Goal: Navigation & Orientation: Find specific page/section

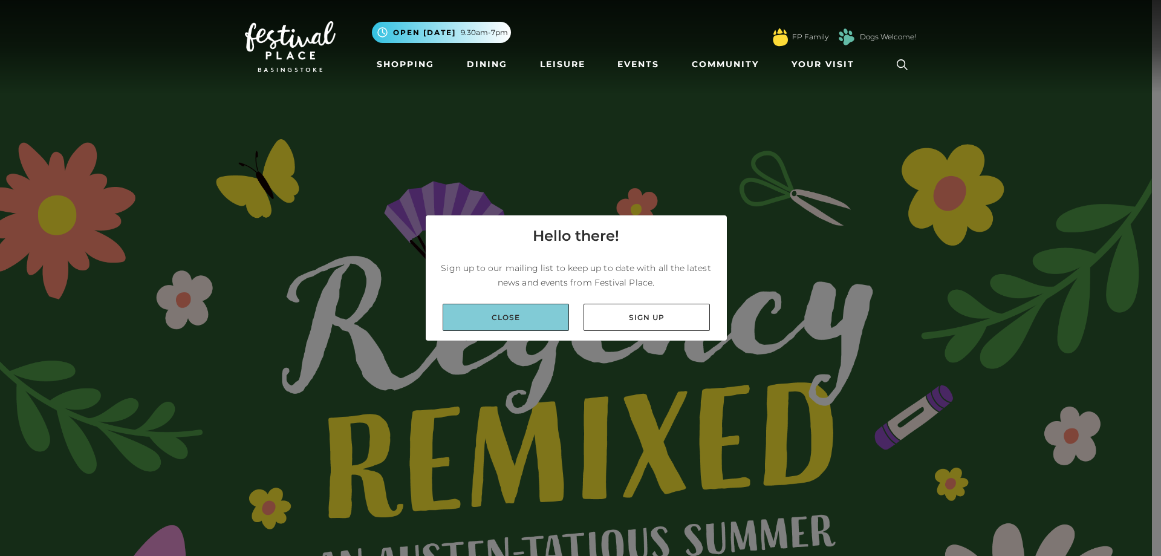
click at [532, 316] on link "Close" at bounding box center [506, 317] width 126 height 27
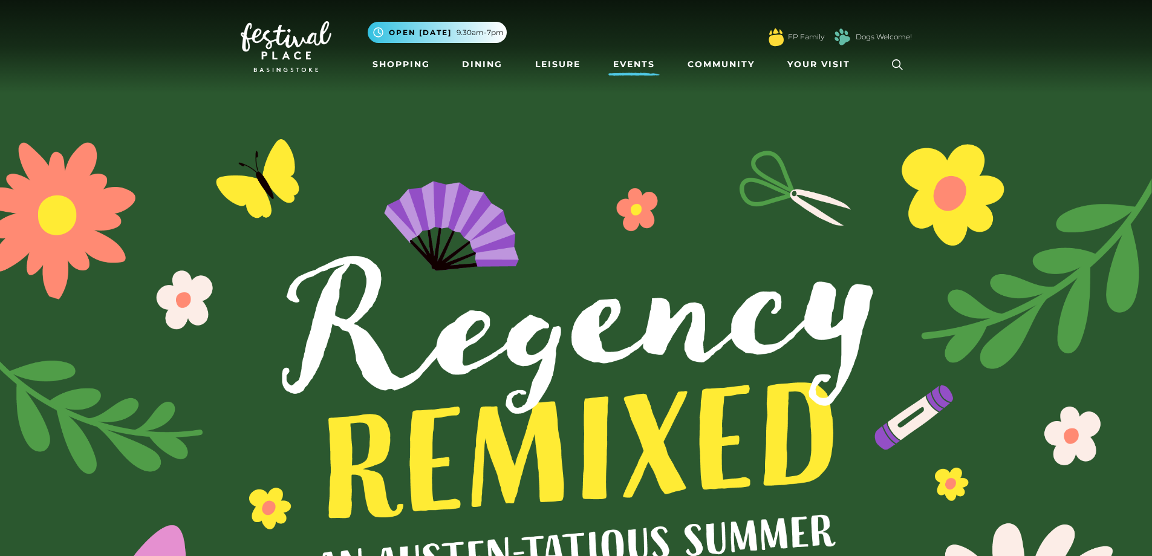
click at [630, 64] on link "Events" at bounding box center [633, 64] width 51 height 22
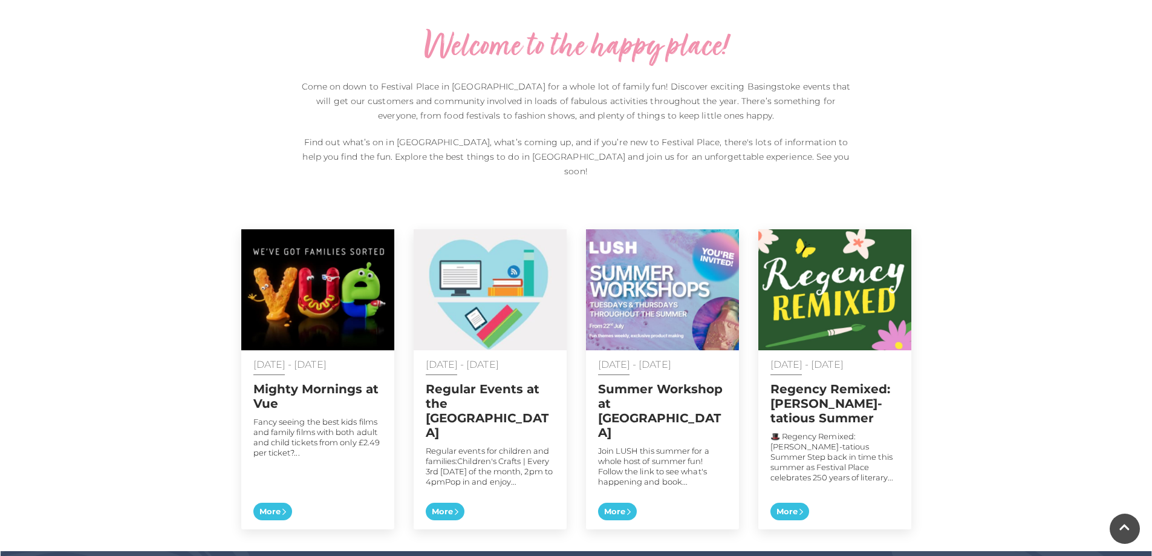
scroll to position [484, 0]
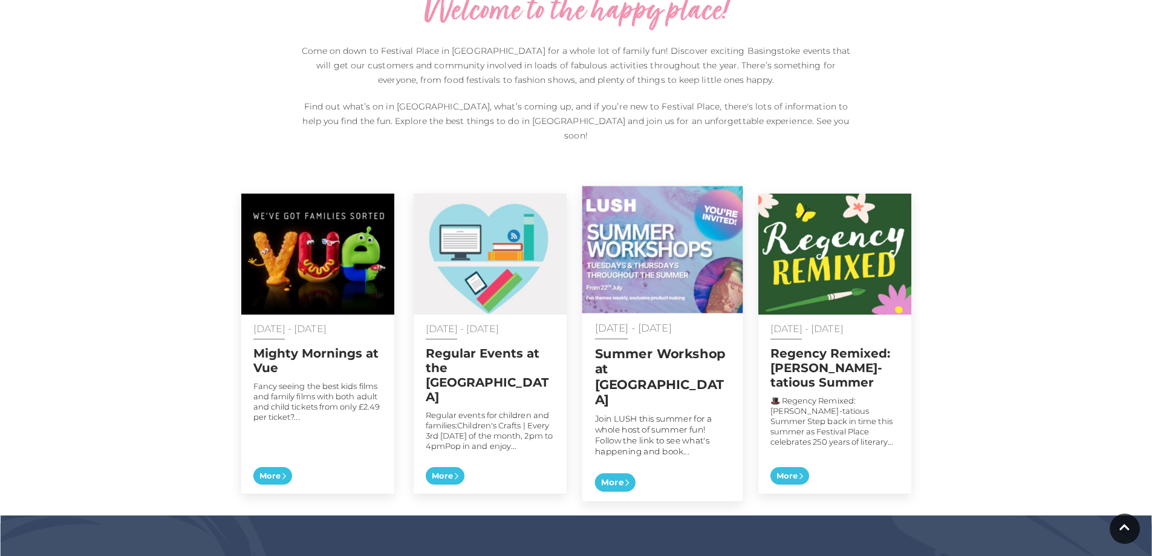
click at [621, 473] on span "More" at bounding box center [614, 482] width 41 height 19
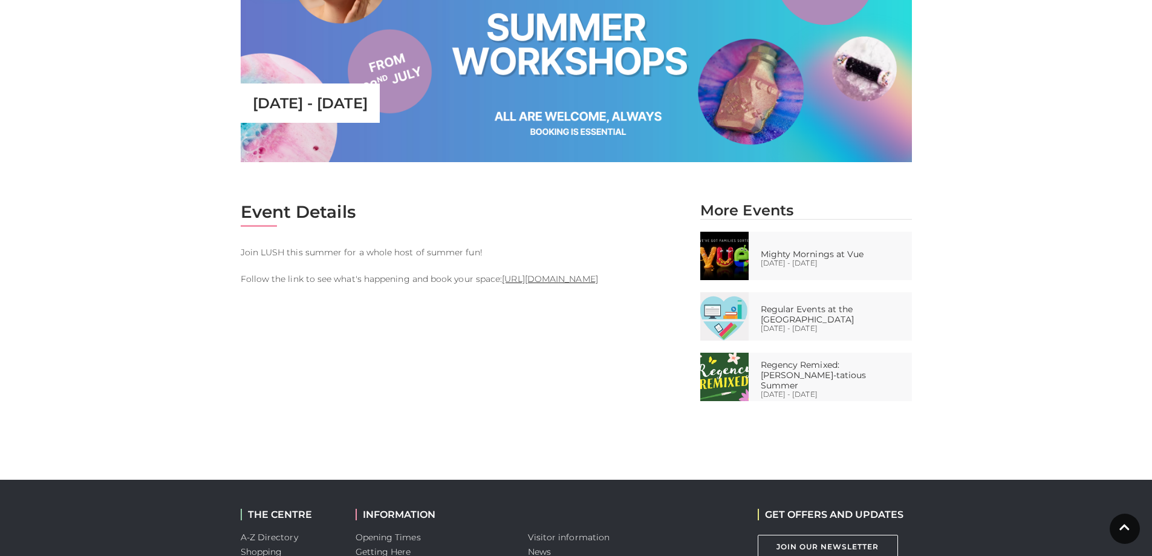
scroll to position [484, 0]
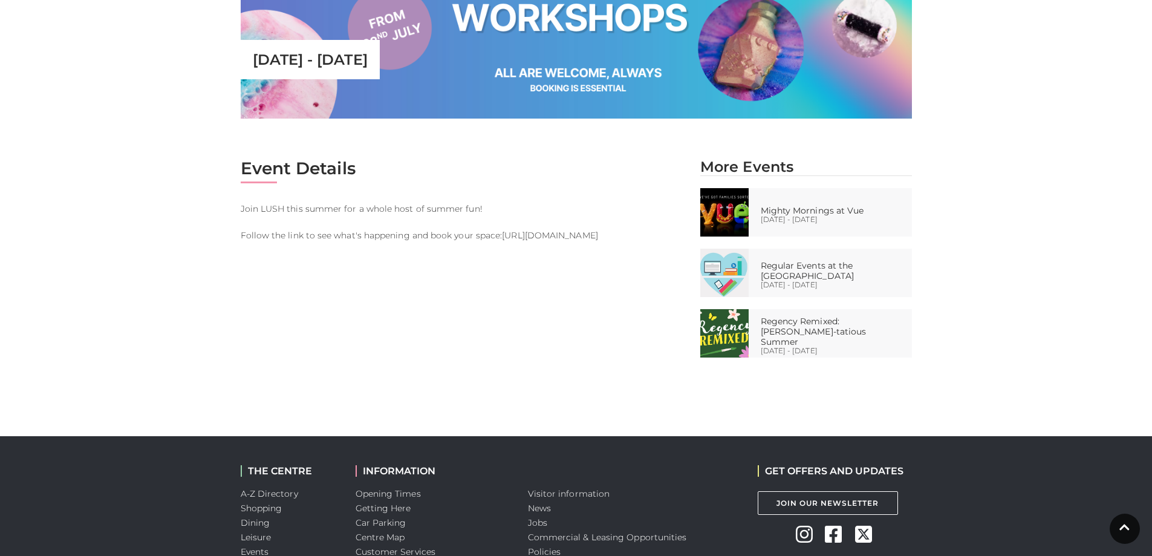
click at [538, 232] on link "https://www.eventbrite.com/d/united-kingdom--basingstoke/lush-basingstoke/" at bounding box center [550, 235] width 96 height 11
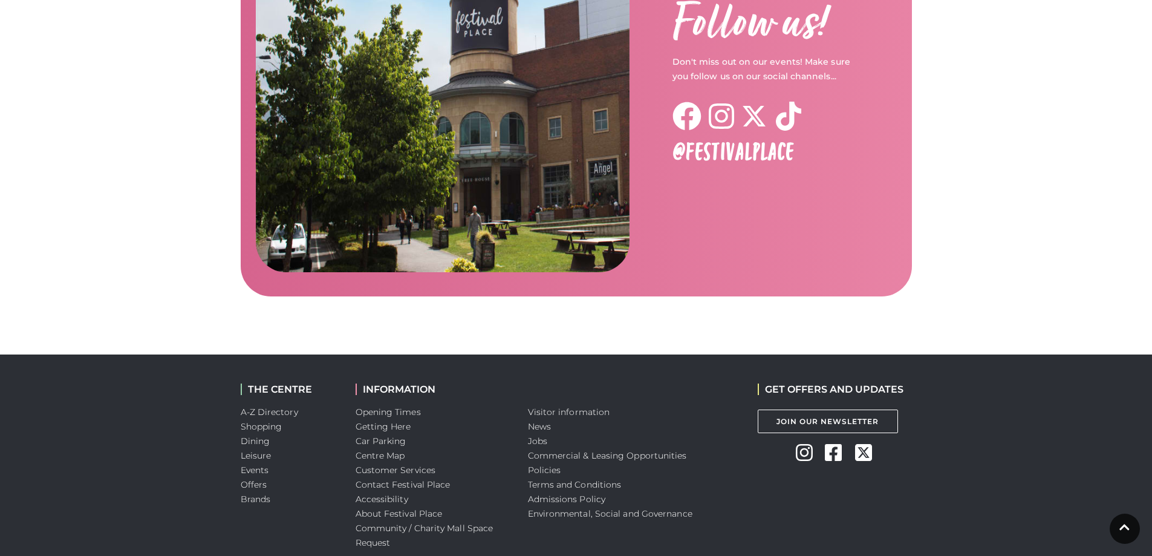
scroll to position [1923, 0]
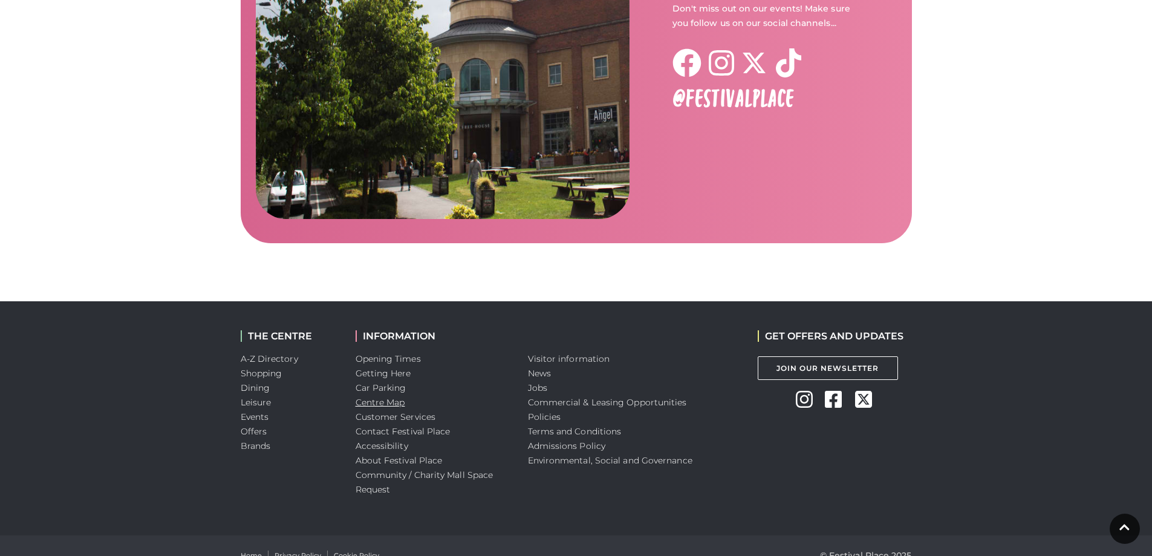
click at [392, 397] on link "Centre Map" at bounding box center [381, 402] width 50 height 11
click at [275, 353] on link "A-Z Directory" at bounding box center [269, 358] width 57 height 11
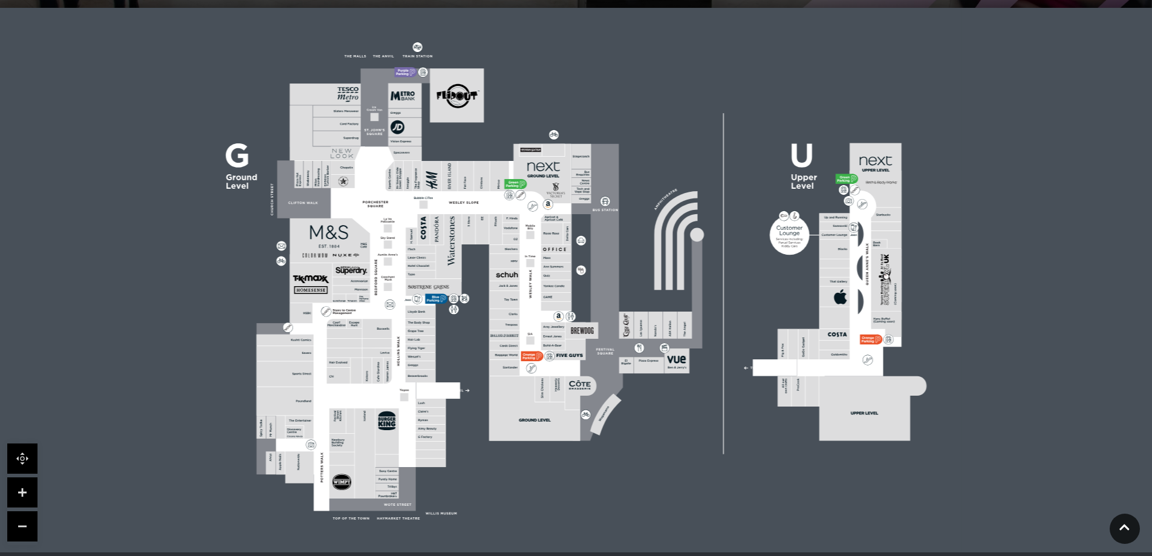
scroll to position [302, 0]
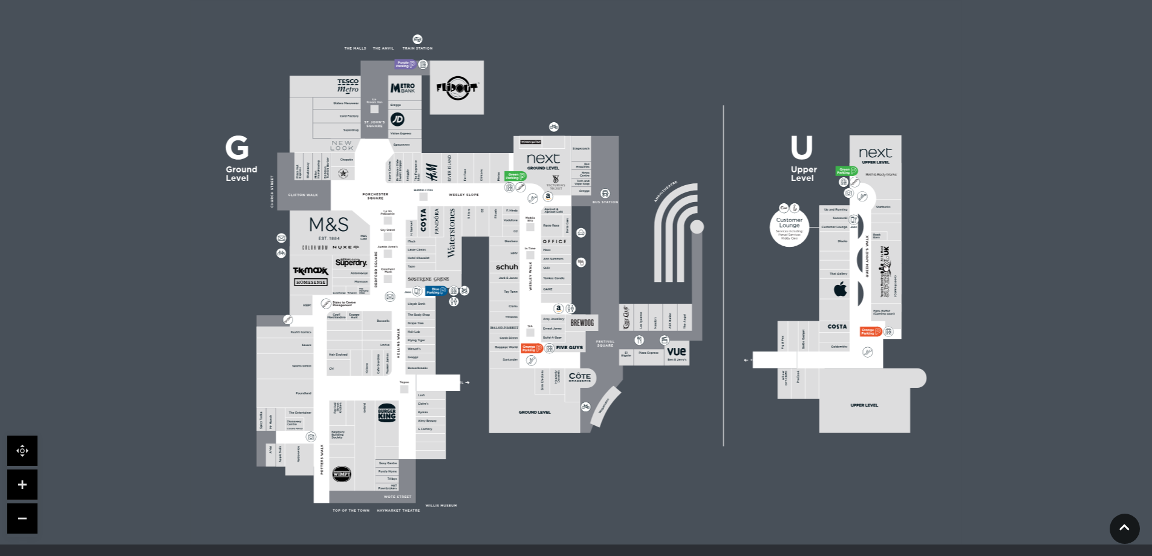
click at [21, 481] on link at bounding box center [22, 484] width 30 height 30
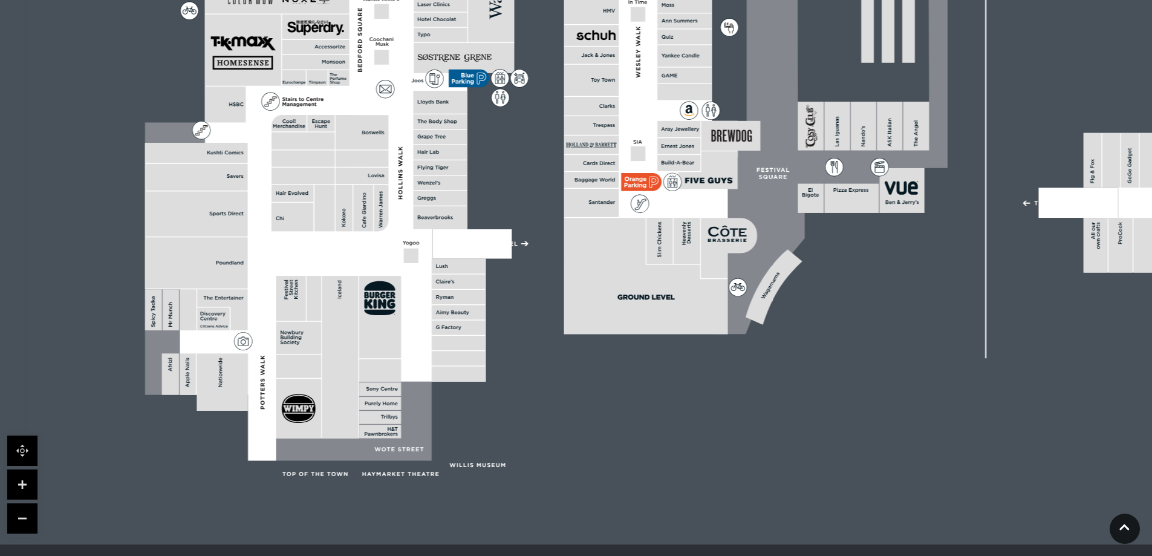
drag, startPoint x: 435, startPoint y: 458, endPoint x: 579, endPoint y: 230, distance: 269.1
click at [579, 230] on polygon at bounding box center [646, 276] width 164 height 116
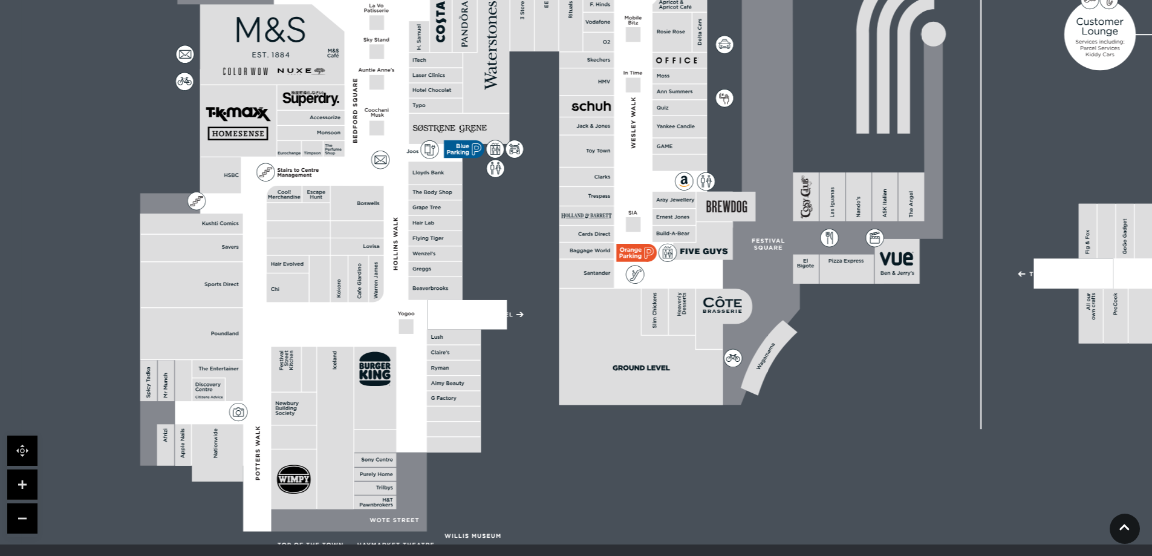
drag, startPoint x: 350, startPoint y: 186, endPoint x: 345, endPoint y: 256, distance: 70.9
click at [345, 256] on rect at bounding box center [339, 279] width 17 height 47
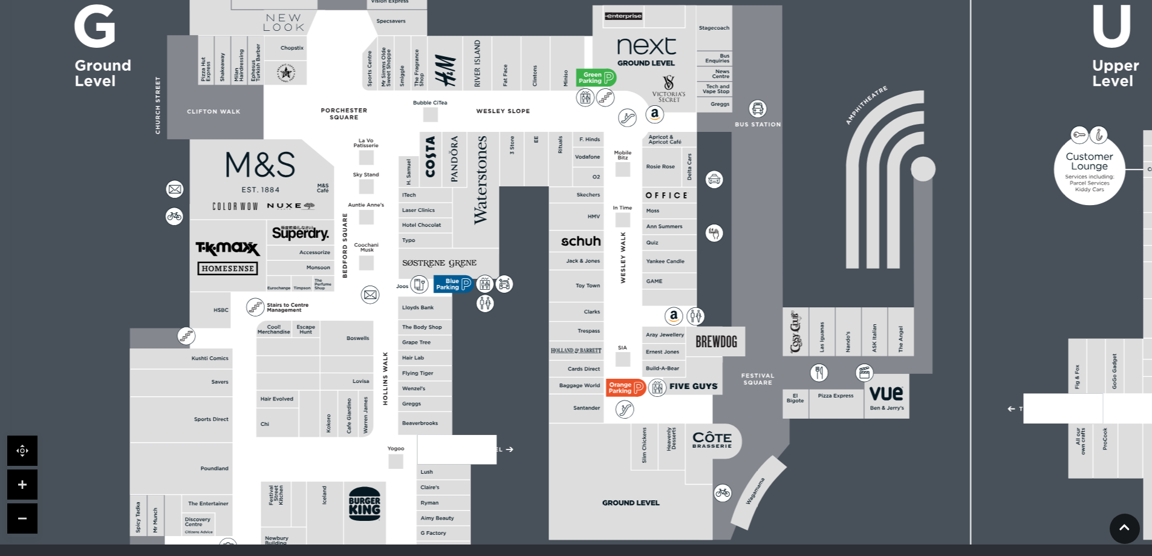
drag, startPoint x: 368, startPoint y: 194, endPoint x: 360, endPoint y: 304, distance: 109.7
click at [360, 304] on polygon at bounding box center [426, 322] width 593 height 687
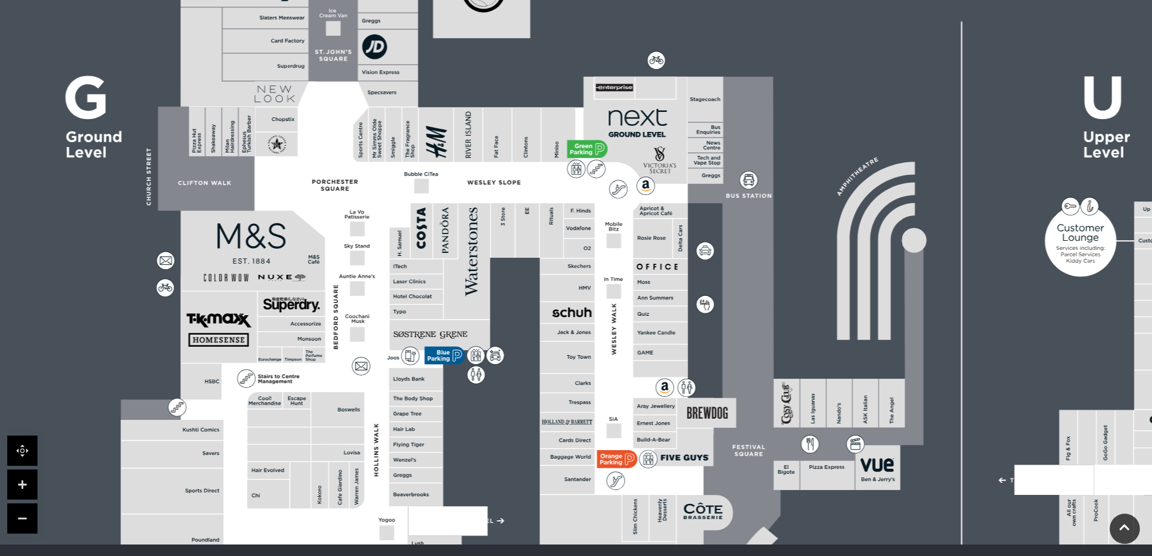
drag, startPoint x: 388, startPoint y: 252, endPoint x: 379, endPoint y: 324, distance: 72.5
click at [379, 324] on polygon at bounding box center [417, 394] width 593 height 687
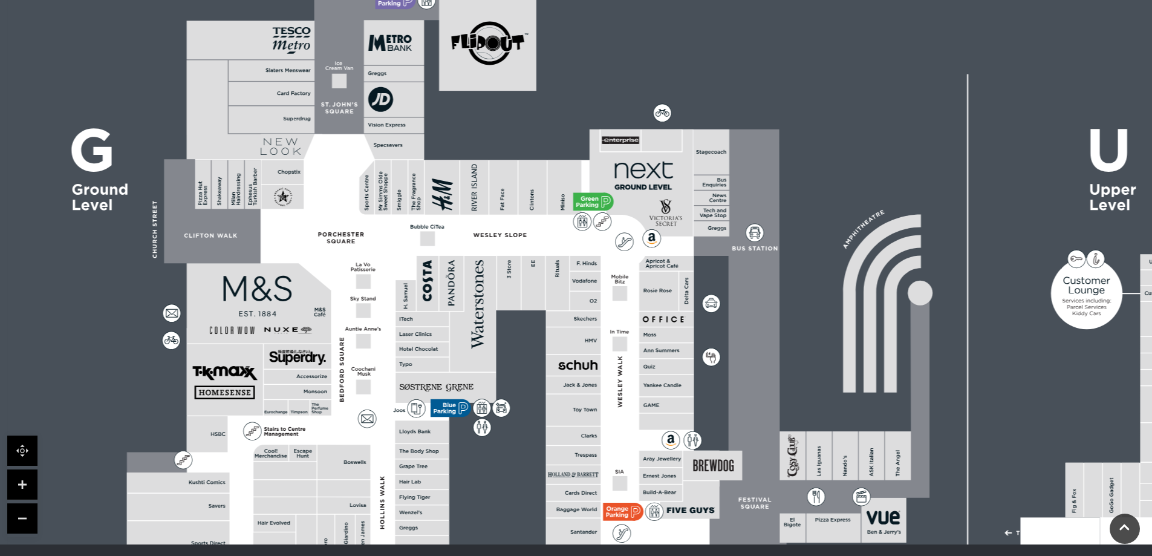
drag, startPoint x: 313, startPoint y: 205, endPoint x: 319, endPoint y: 257, distance: 52.4
click at [319, 257] on rect at bounding box center [292, 204] width 62 height 140
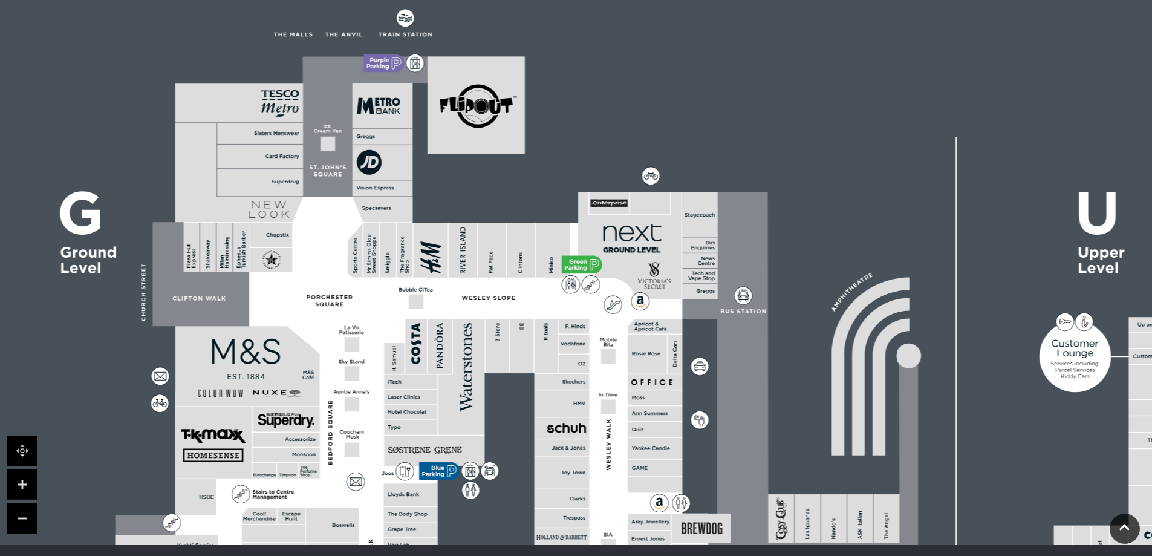
drag, startPoint x: 348, startPoint y: 201, endPoint x: 339, endPoint y: 232, distance: 32.9
click at [339, 232] on polygon at bounding box center [412, 509] width 593 height 687
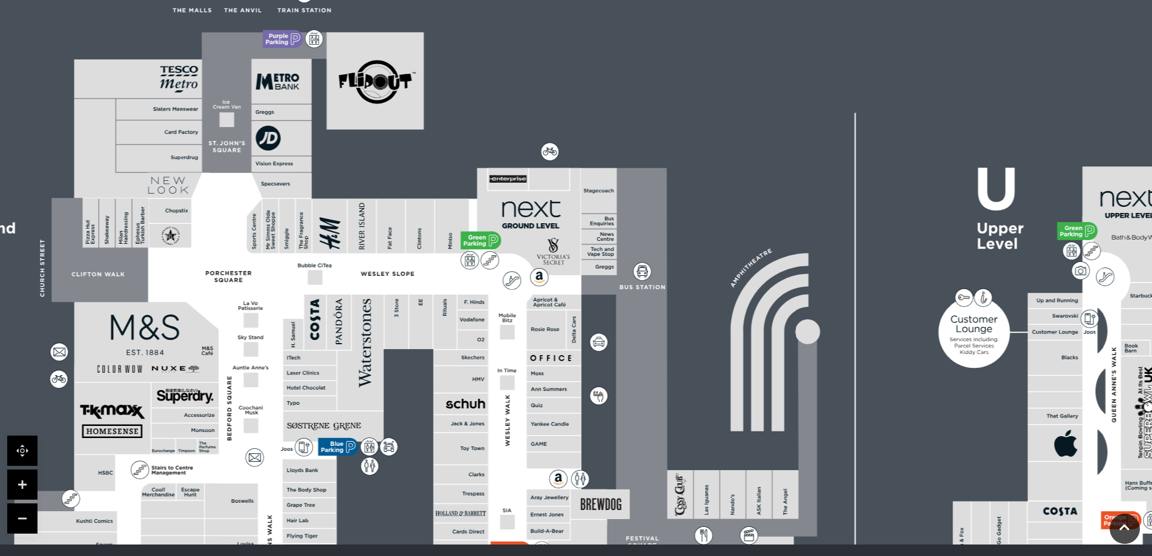
drag, startPoint x: 450, startPoint y: 280, endPoint x: 349, endPoint y: 264, distance: 102.2
click at [349, 264] on polygon at bounding box center [311, 485] width 593 height 687
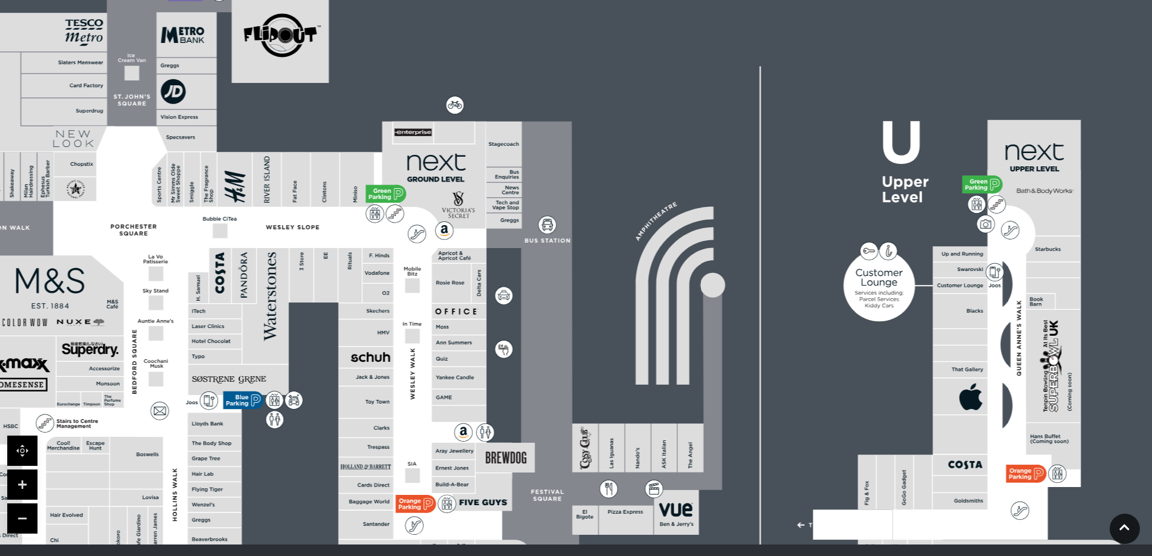
drag, startPoint x: 460, startPoint y: 270, endPoint x: 365, endPoint y: 223, distance: 105.8
click at [365, 223] on polygon at bounding box center [216, 439] width 593 height 687
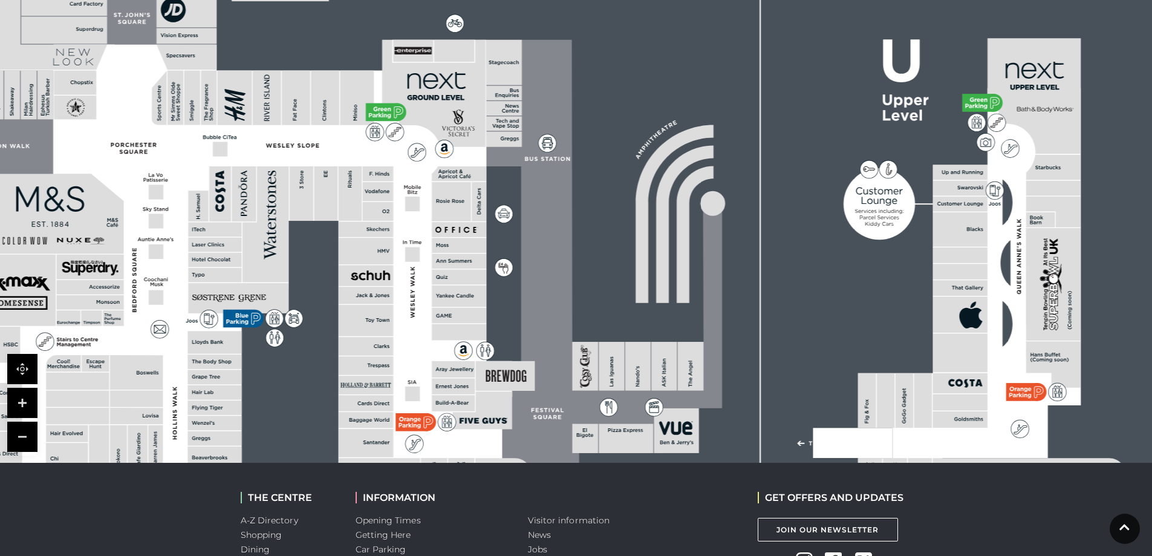
scroll to position [363, 0]
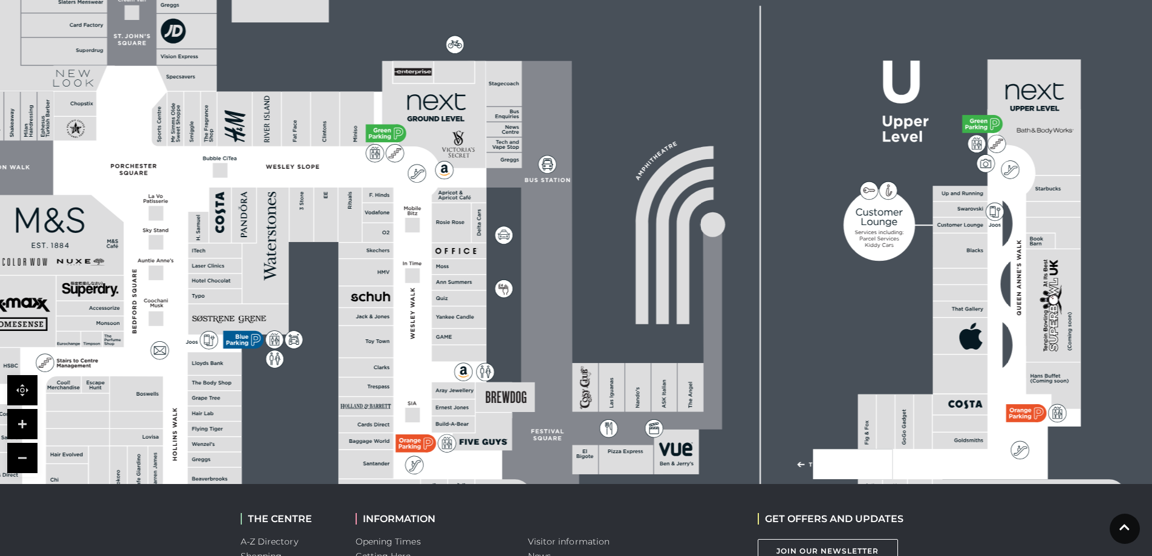
click at [19, 456] on link at bounding box center [22, 458] width 30 height 30
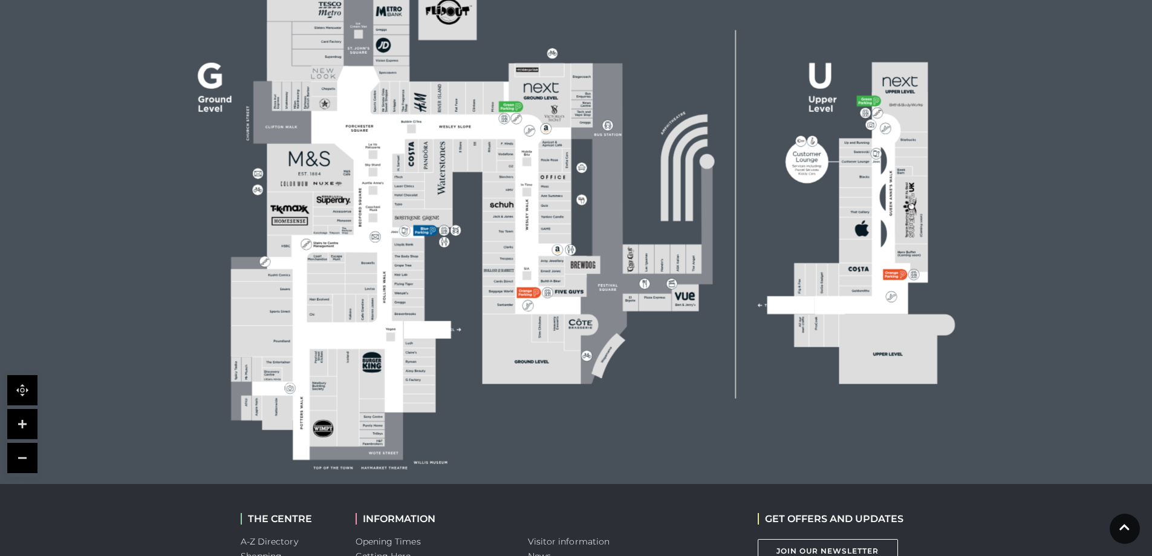
drag, startPoint x: 498, startPoint y: 448, endPoint x: 463, endPoint y: 402, distance: 58.3
click at [463, 402] on rect at bounding box center [576, 211] width 833 height 588
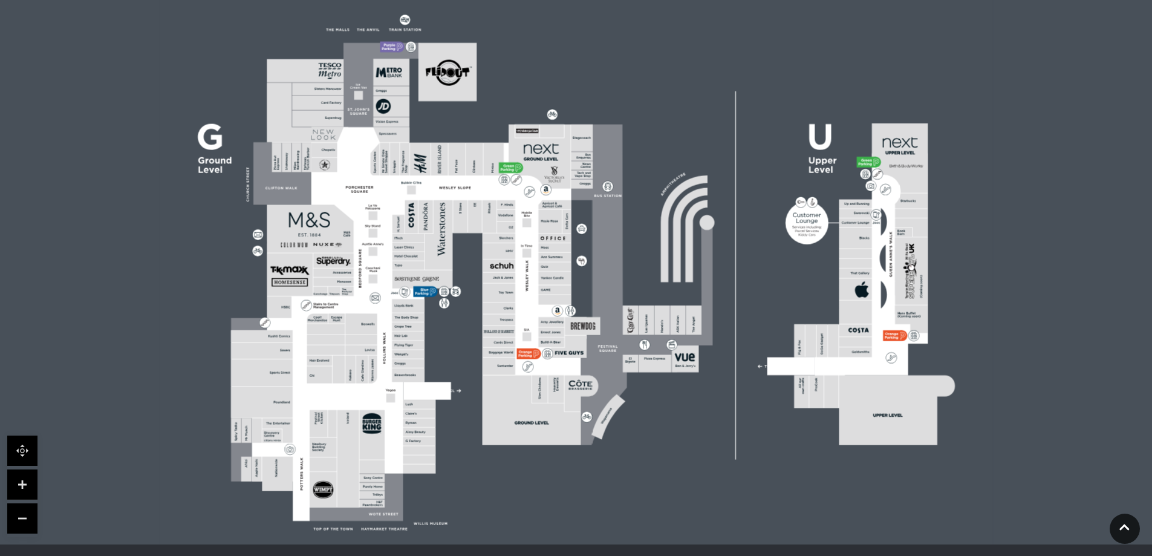
click at [529, 357] on rect at bounding box center [526, 353] width 19 height 11
click at [21, 482] on link at bounding box center [22, 484] width 30 height 30
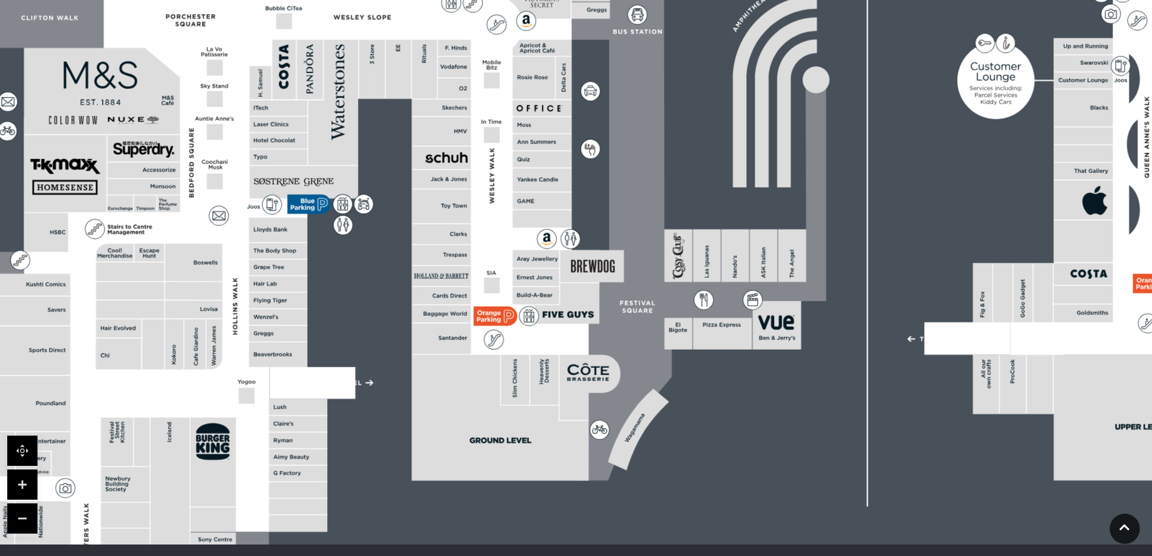
drag, startPoint x: 368, startPoint y: 435, endPoint x: 373, endPoint y: 332, distance: 102.9
click at [373, 332] on rect at bounding box center [581, 168] width 1500 height 1058
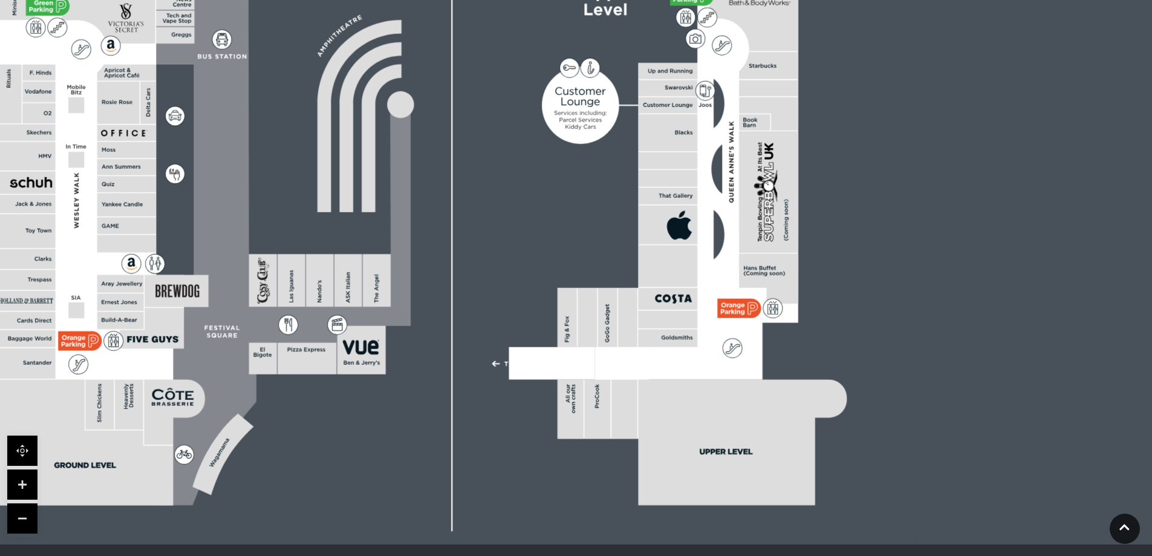
drag, startPoint x: 790, startPoint y: 428, endPoint x: 375, endPoint y: 453, distance: 416.2
click at [375, 453] on rect at bounding box center [165, 193] width 1500 height 1058
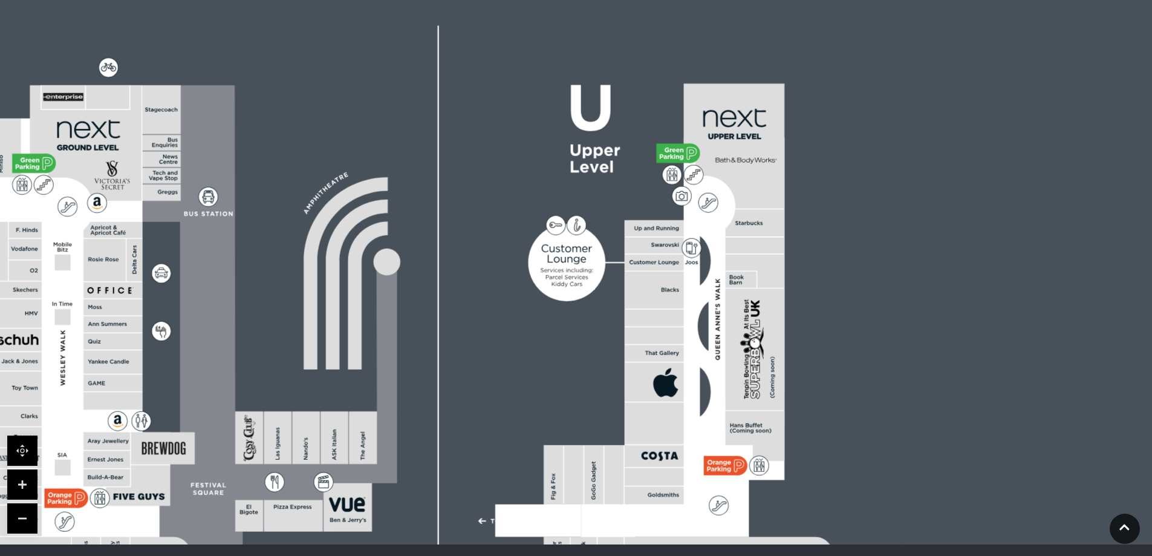
drag, startPoint x: 552, startPoint y: 232, endPoint x: 512, endPoint y: 380, distance: 153.0
click at [512, 380] on rect at bounding box center [151, 350] width 1500 height 1058
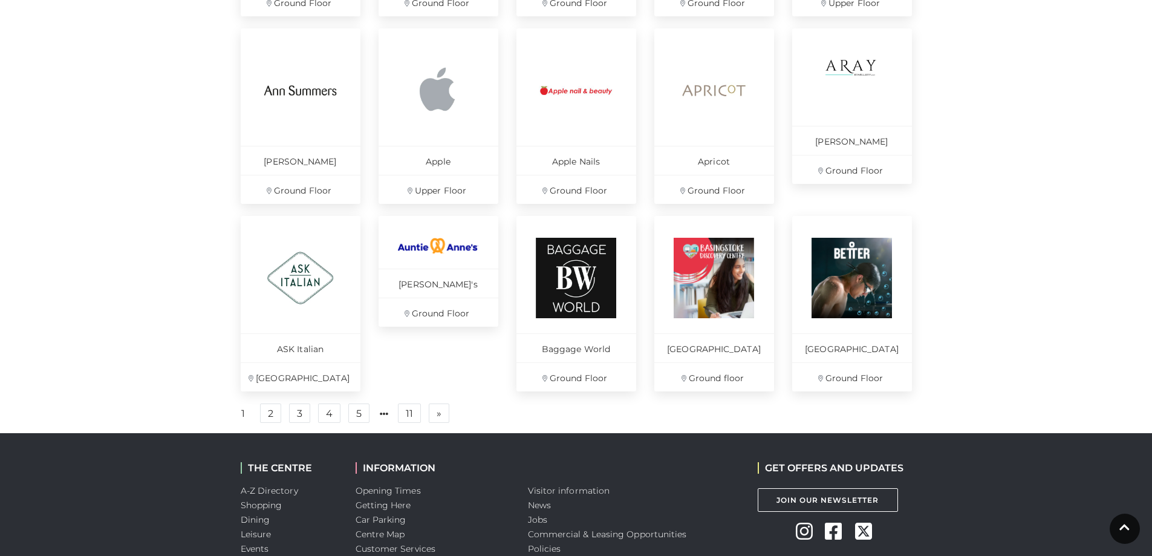
scroll to position [786, 0]
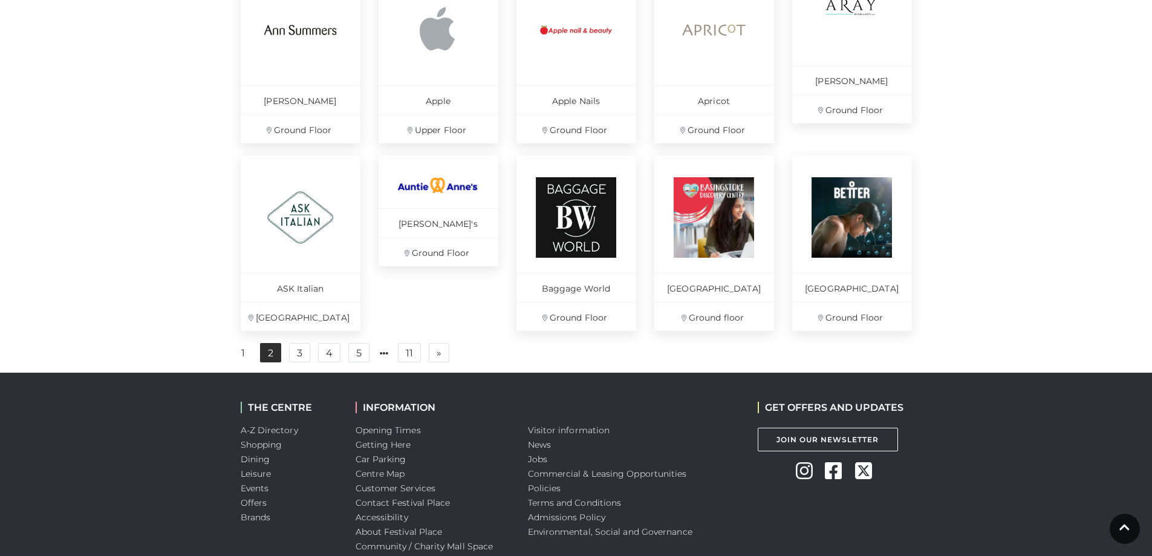
click at [271, 362] on link "2" at bounding box center [270, 352] width 21 height 19
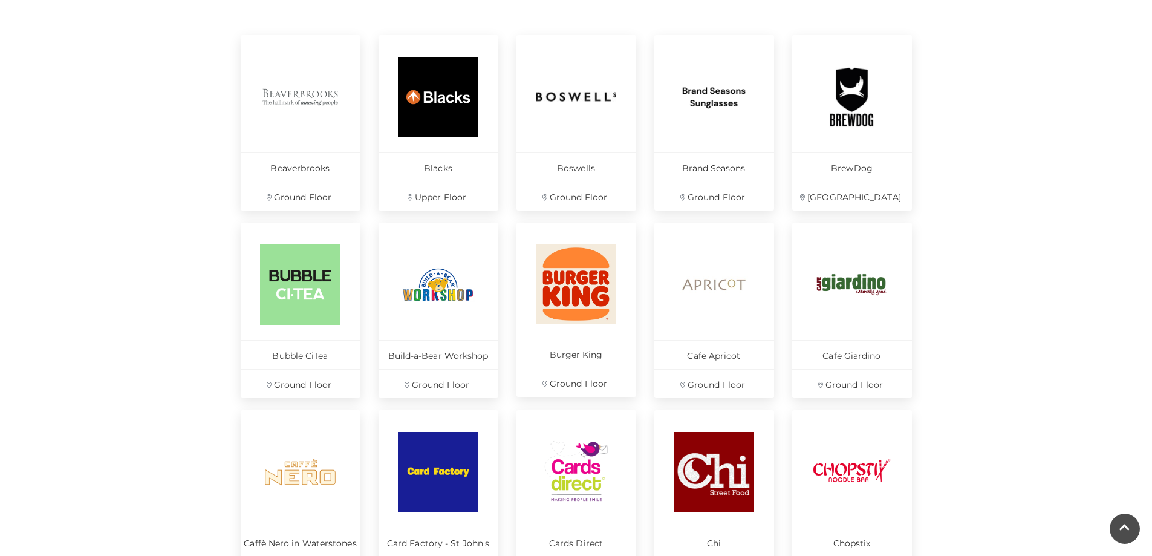
scroll to position [665, 0]
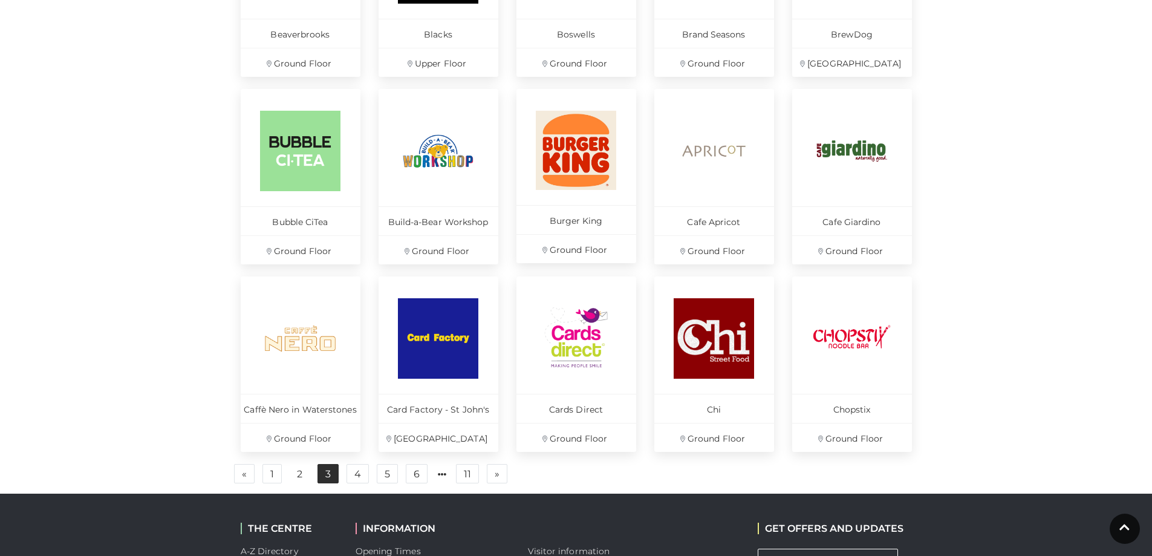
click at [325, 483] on link "3" at bounding box center [328, 473] width 21 height 19
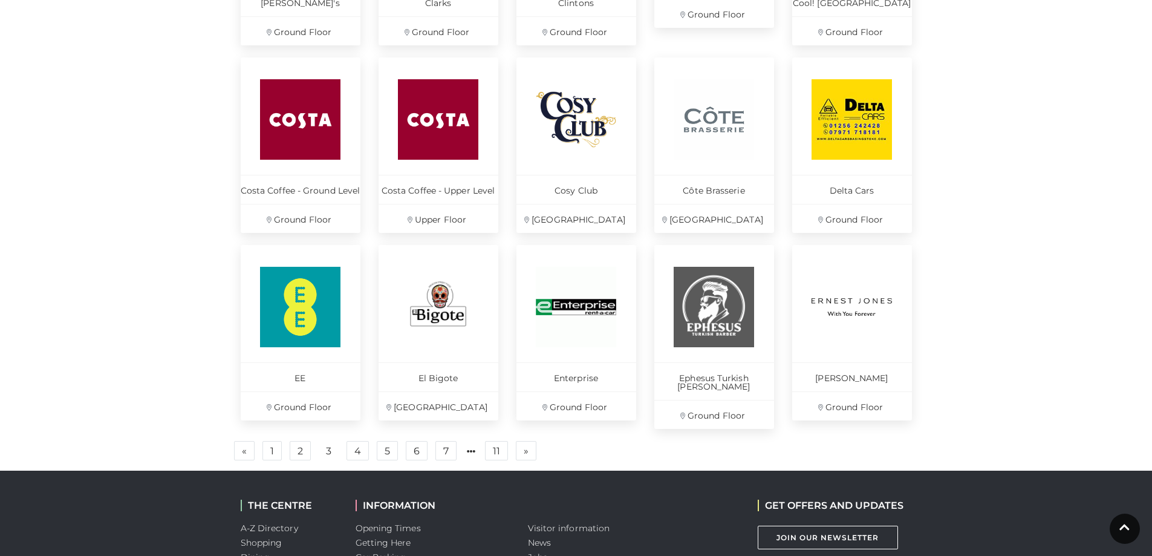
scroll to position [726, 0]
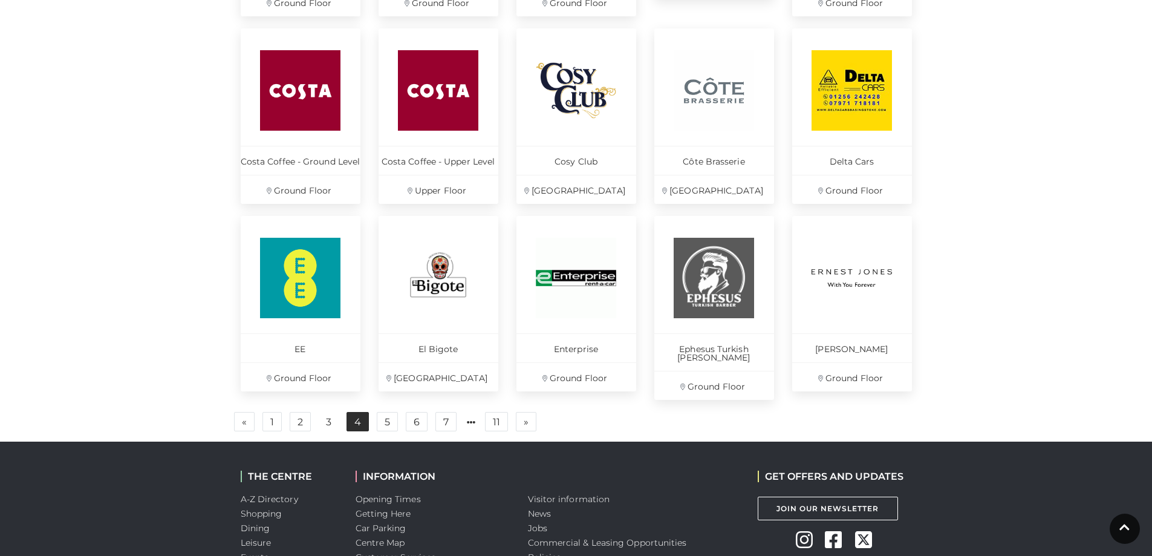
click at [353, 416] on link "4" at bounding box center [358, 421] width 22 height 19
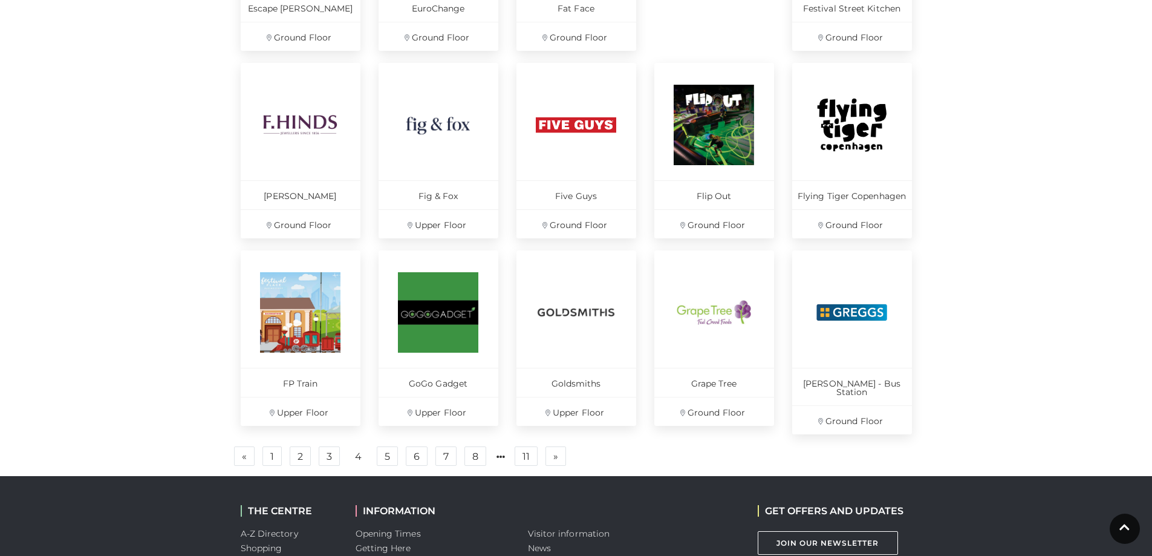
scroll to position [726, 0]
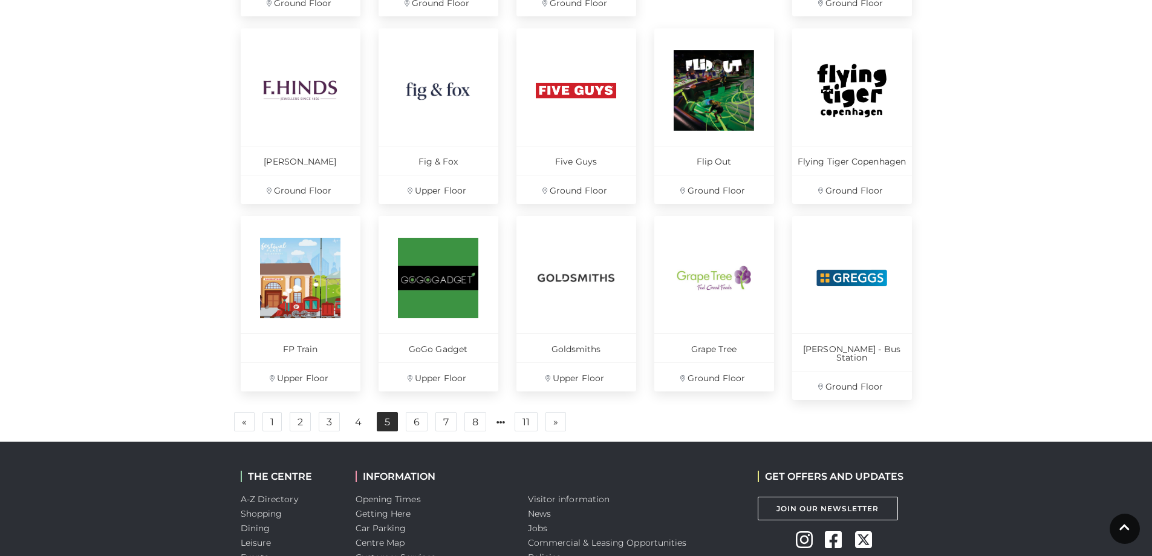
click at [382, 412] on link "5" at bounding box center [387, 421] width 21 height 19
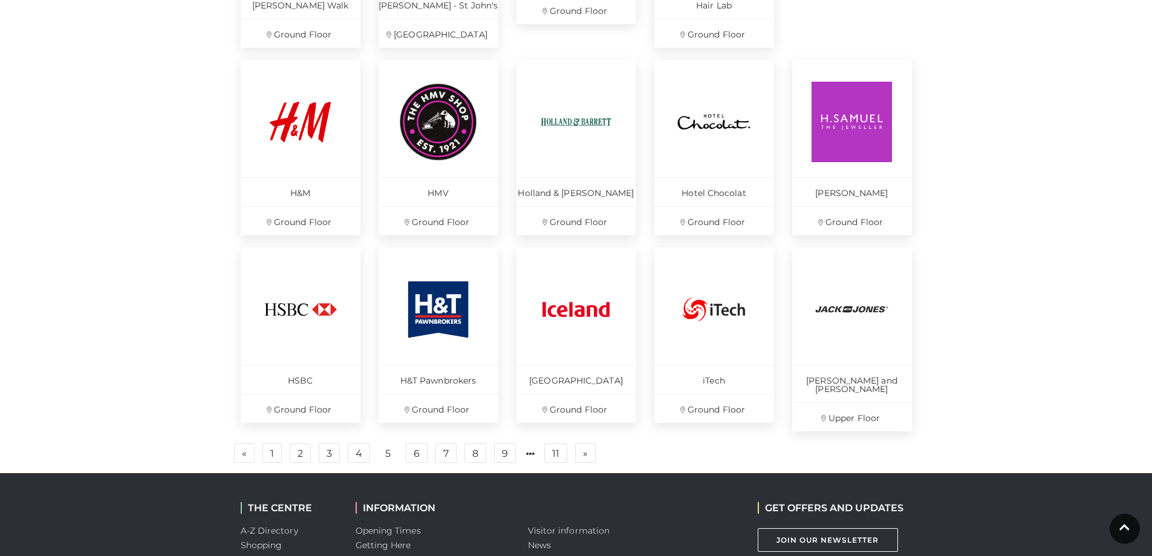
scroll to position [726, 0]
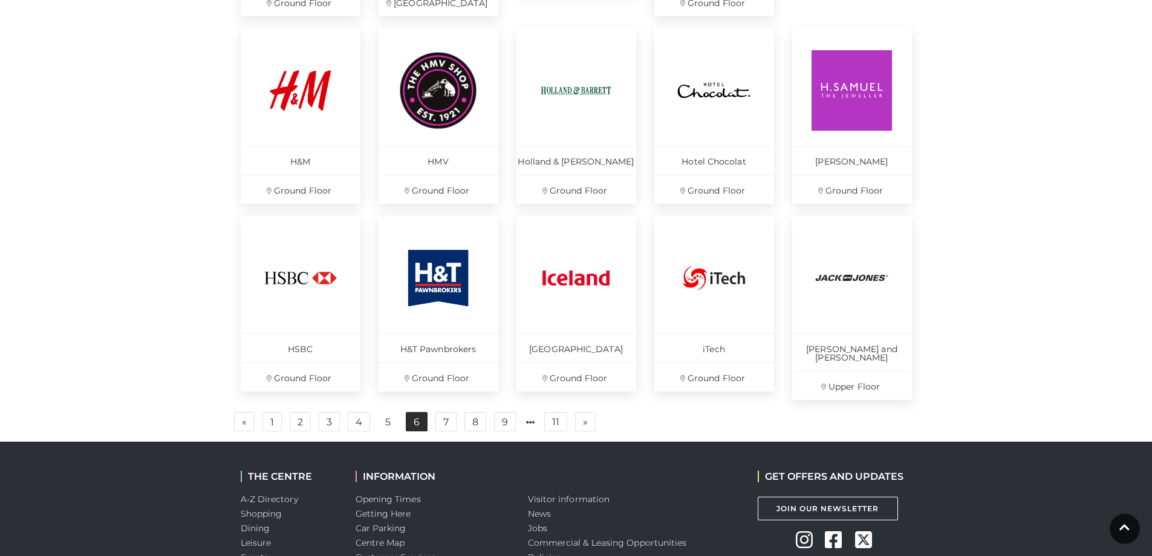
click at [409, 412] on link "6" at bounding box center [417, 421] width 22 height 19
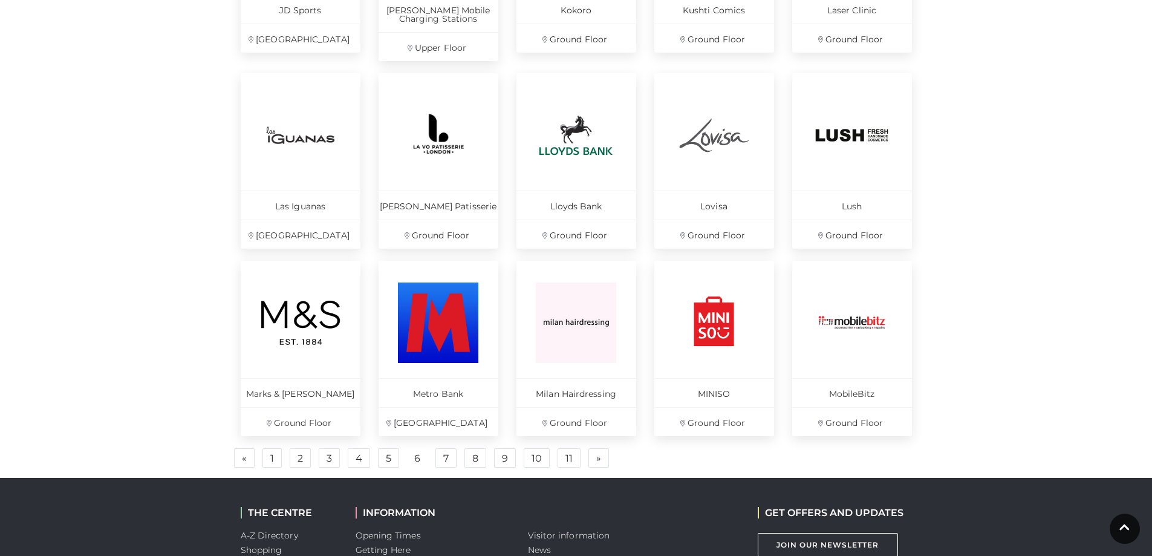
scroll to position [726, 0]
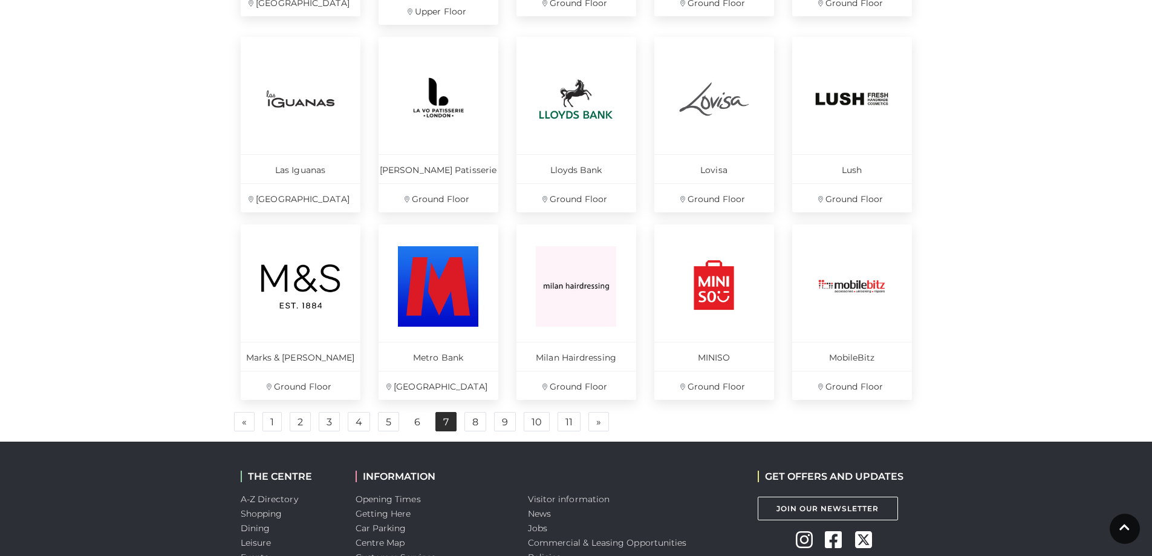
click at [440, 428] on link "7" at bounding box center [445, 421] width 21 height 19
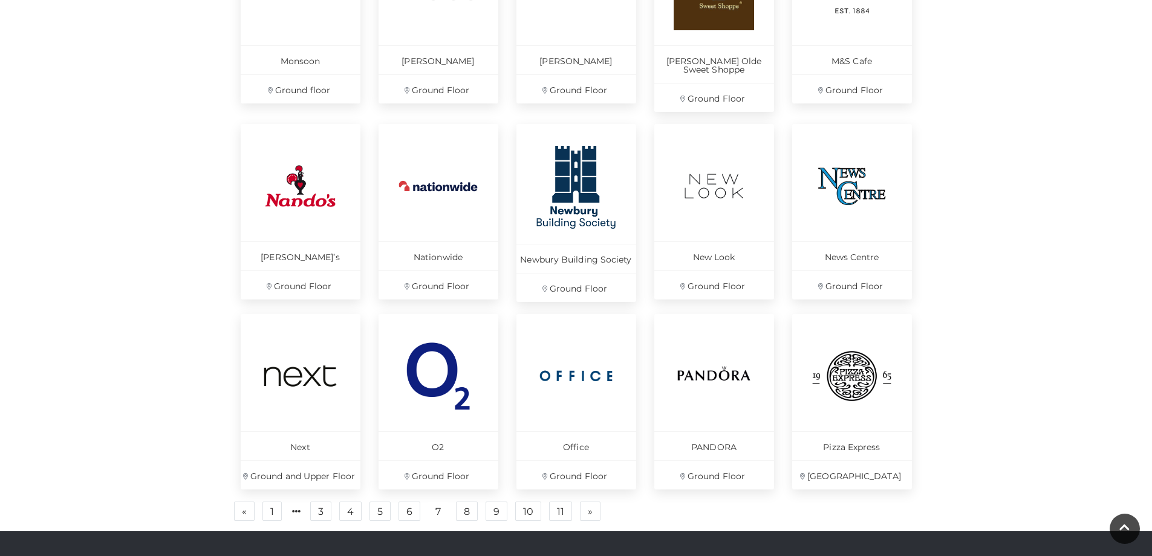
scroll to position [665, 0]
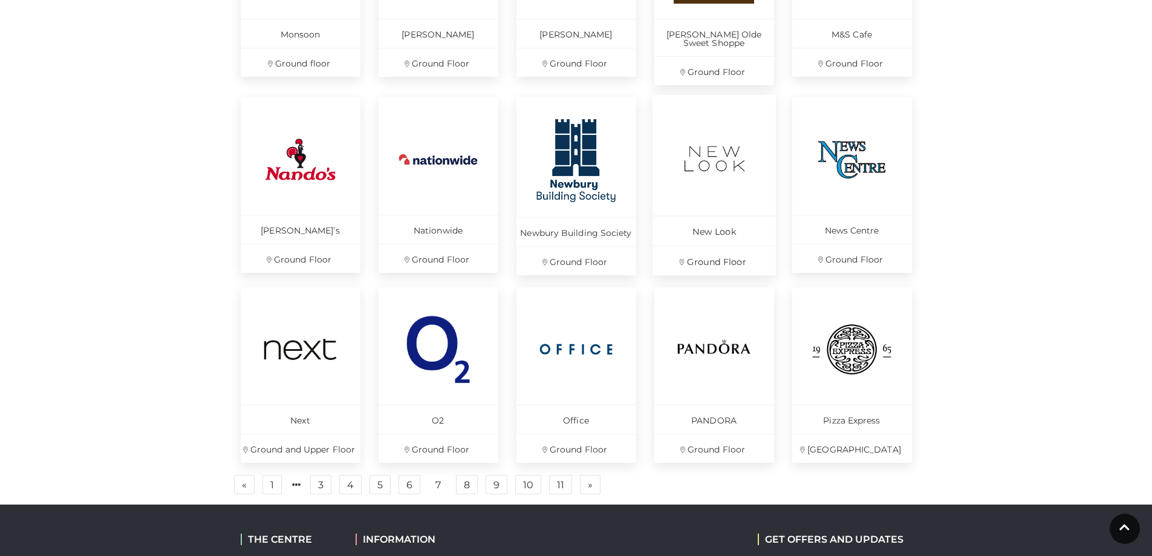
click at [709, 234] on p "New Look" at bounding box center [714, 230] width 123 height 30
click at [467, 480] on link "8" at bounding box center [467, 484] width 22 height 19
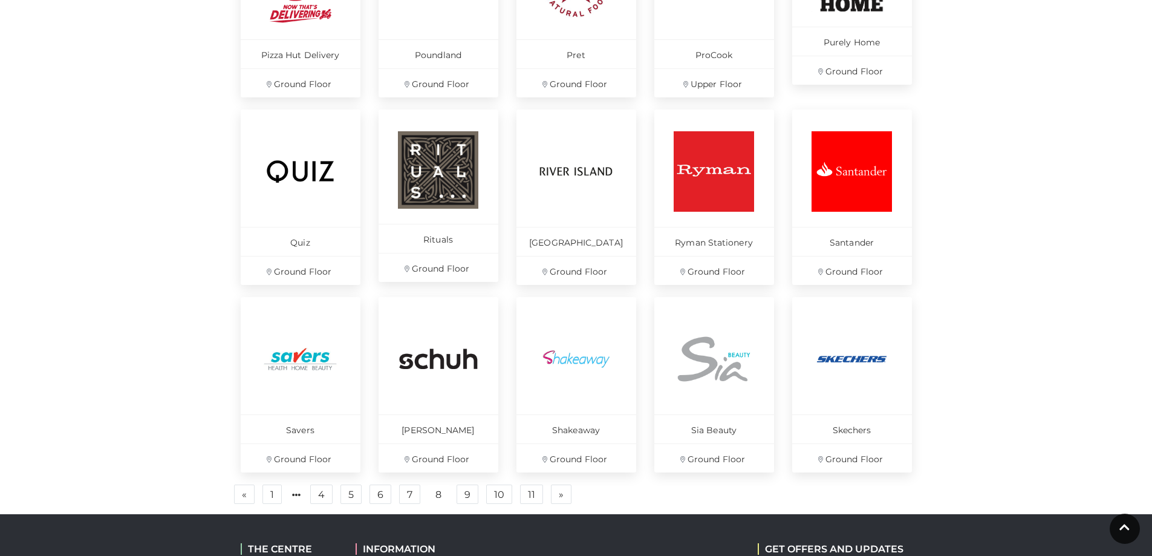
scroll to position [726, 0]
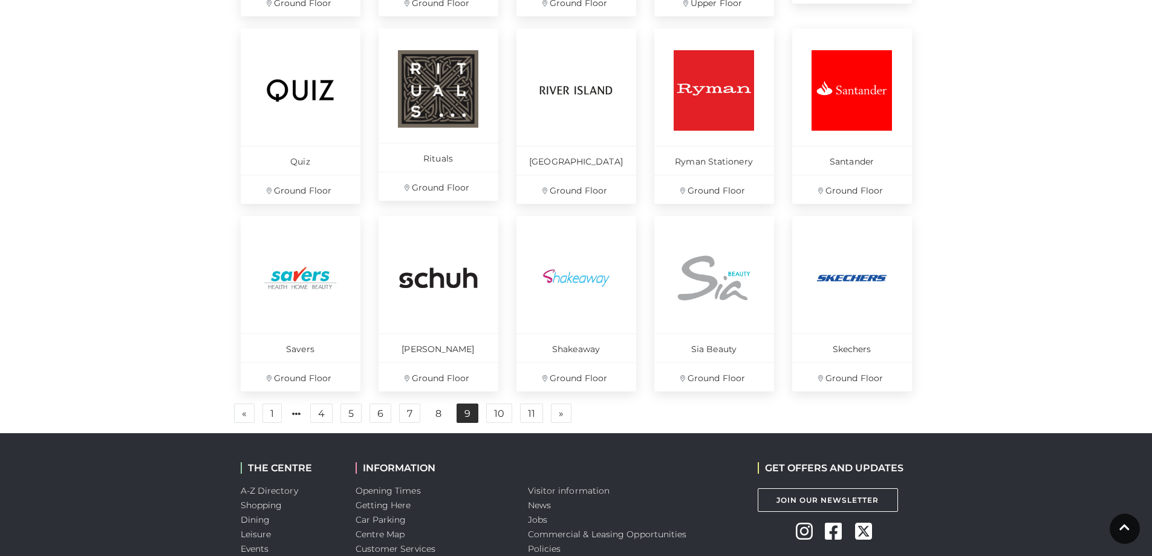
click at [469, 420] on link "9" at bounding box center [468, 412] width 22 height 19
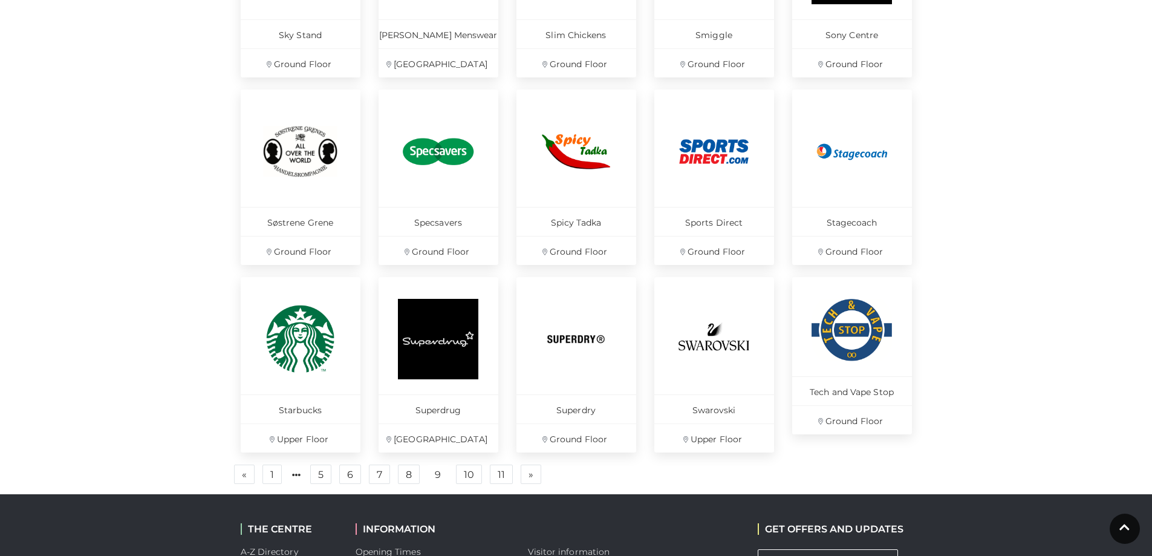
scroll to position [665, 0]
click at [471, 477] on link "10" at bounding box center [469, 473] width 26 height 19
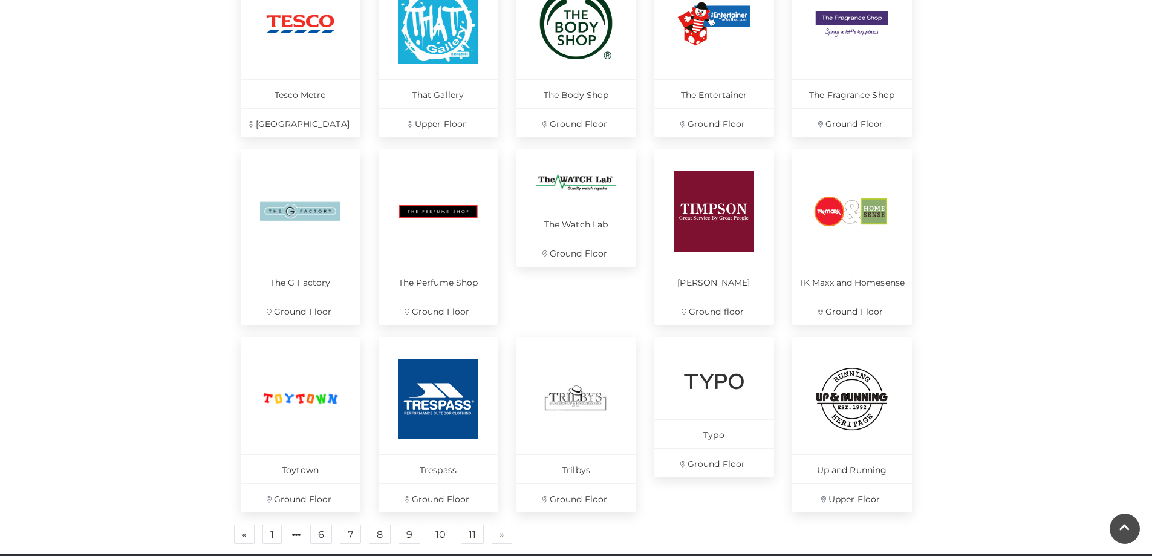
scroll to position [726, 0]
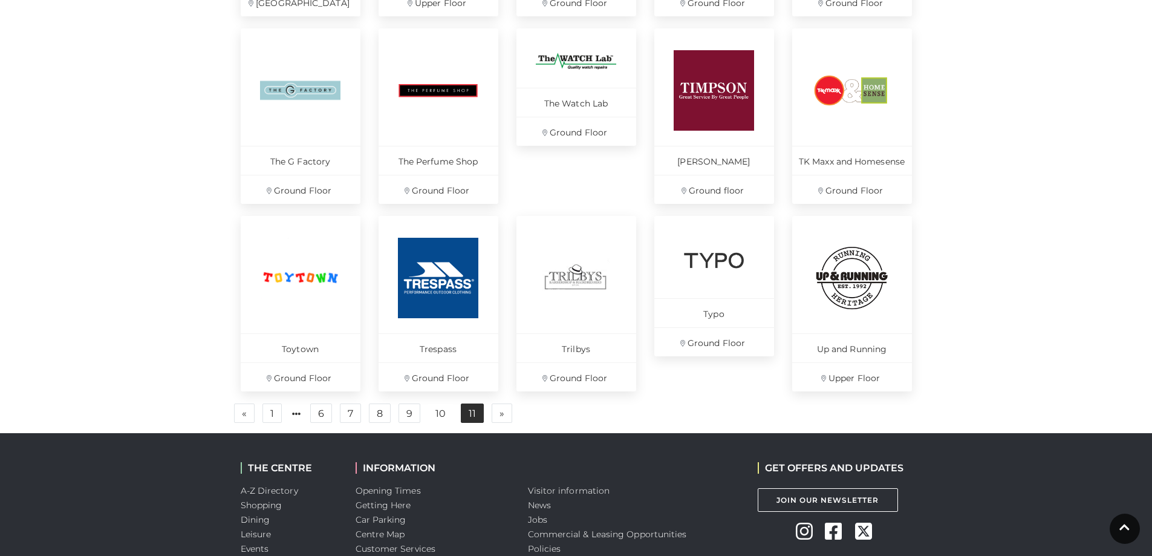
click at [472, 415] on link "11" at bounding box center [472, 412] width 23 height 19
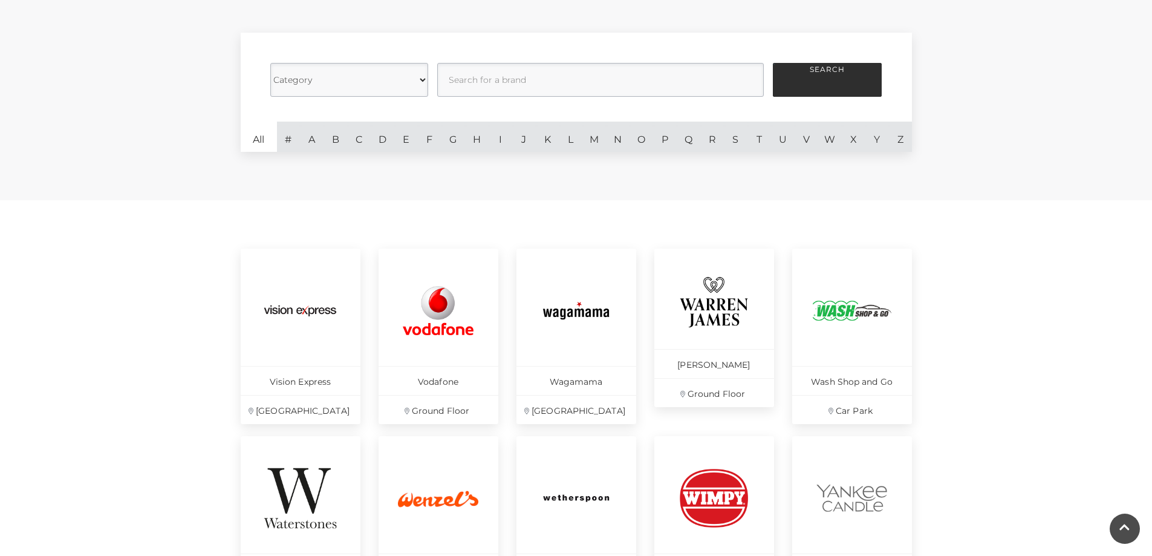
scroll to position [242, 0]
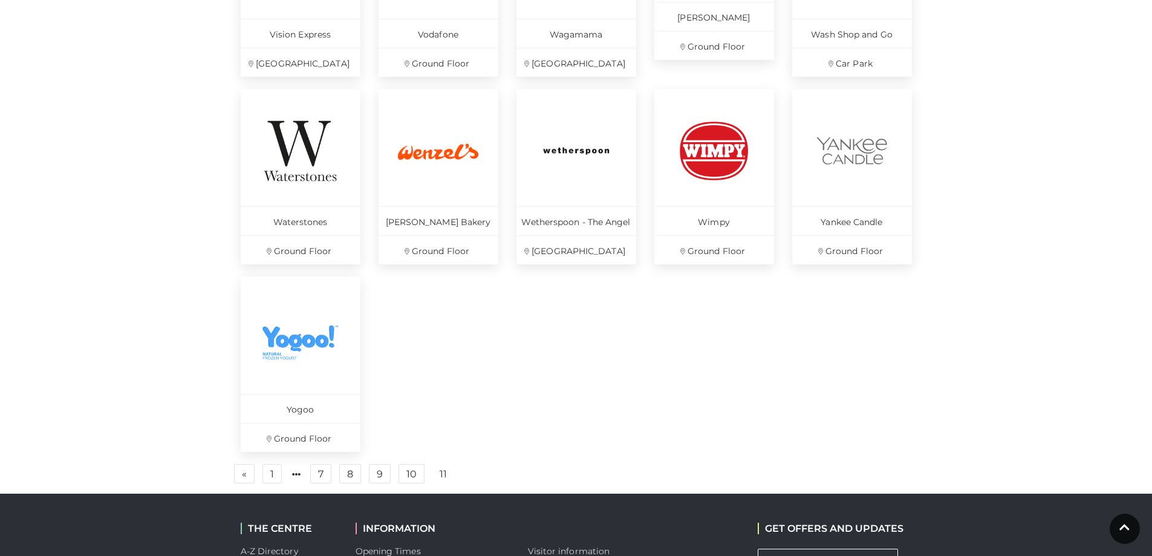
scroll to position [726, 0]
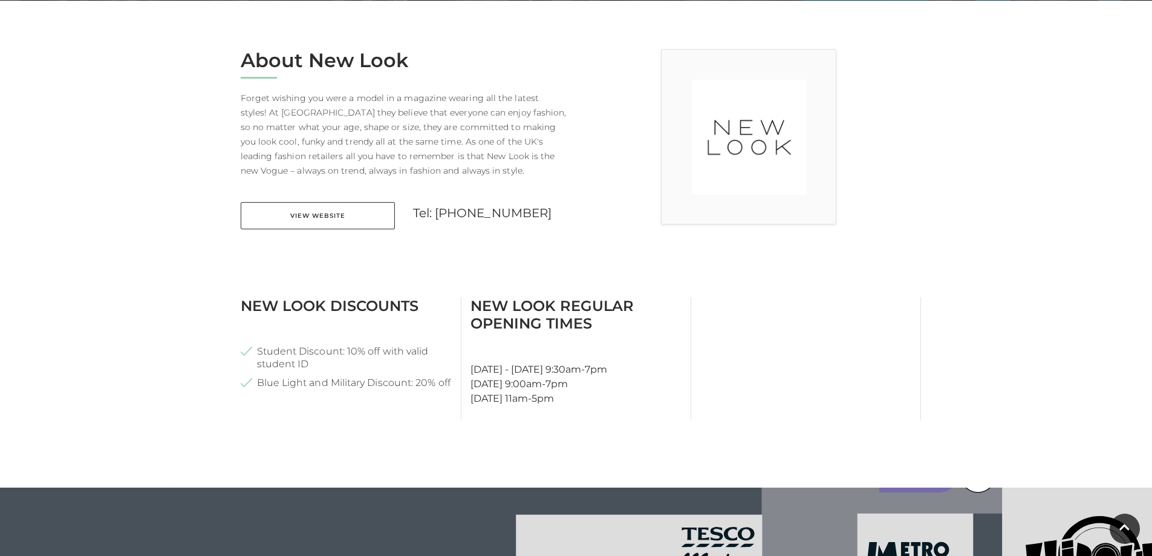
scroll to position [302, 0]
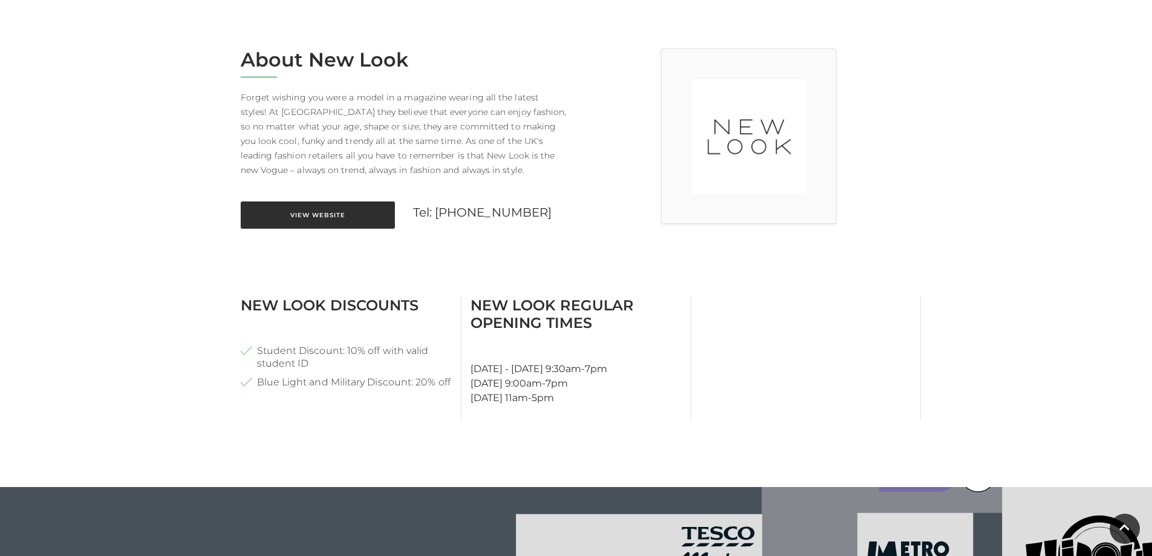
click at [330, 213] on link "View Website" at bounding box center [318, 214] width 154 height 27
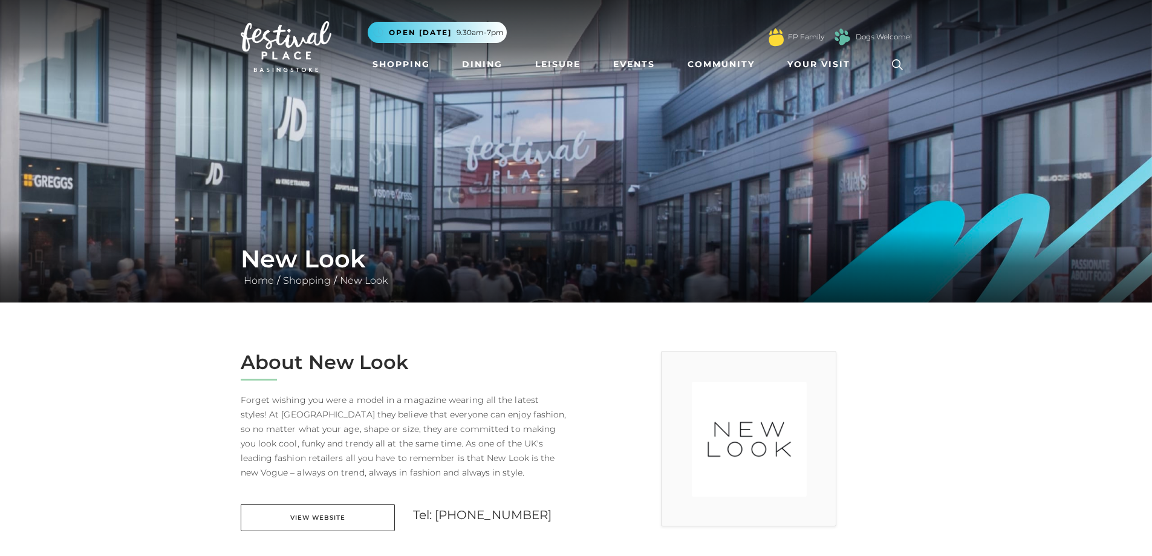
scroll to position [181, 0]
